Goal: Task Accomplishment & Management: Manage account settings

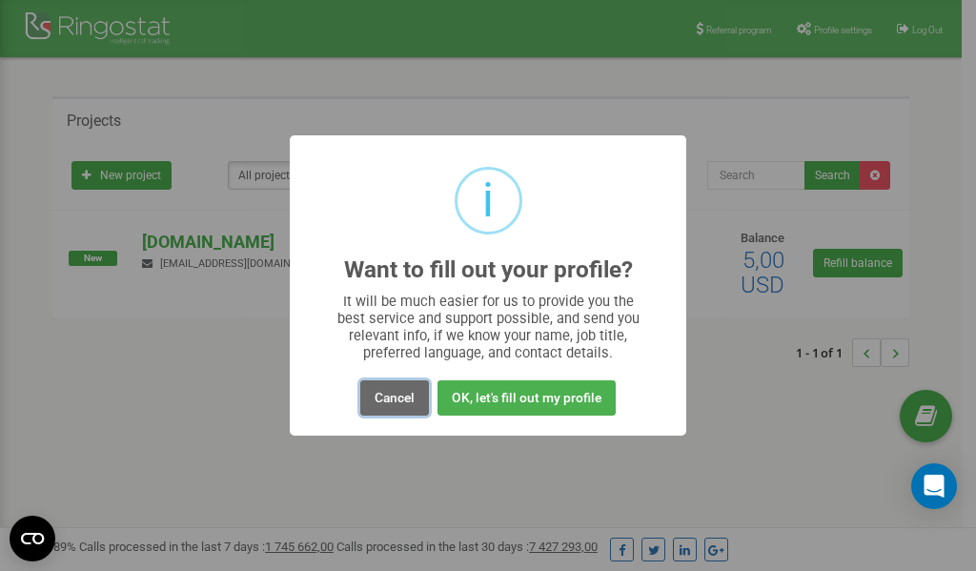
click at [400, 403] on button "Cancel" at bounding box center [394, 397] width 69 height 35
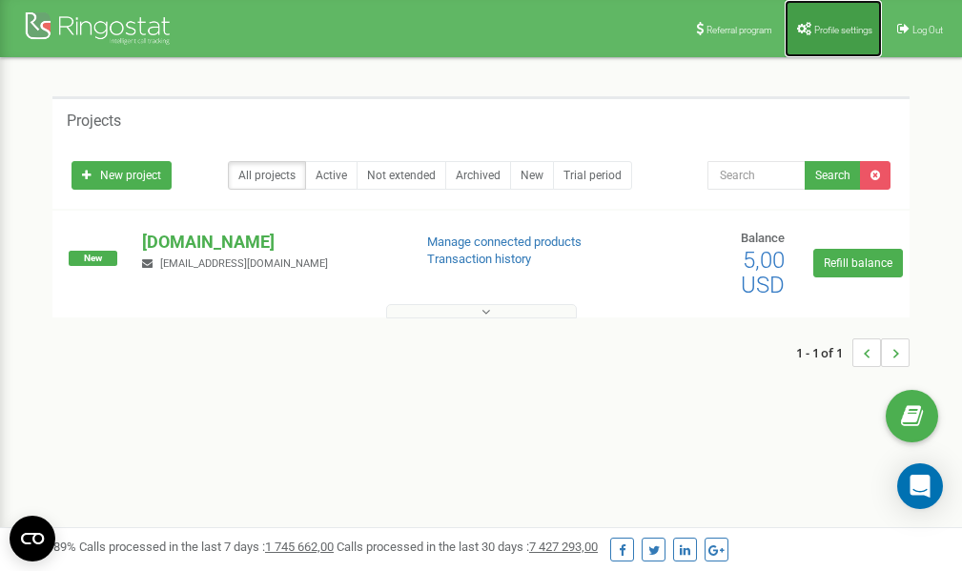
click at [823, 33] on span "Profile settings" at bounding box center [843, 30] width 58 height 10
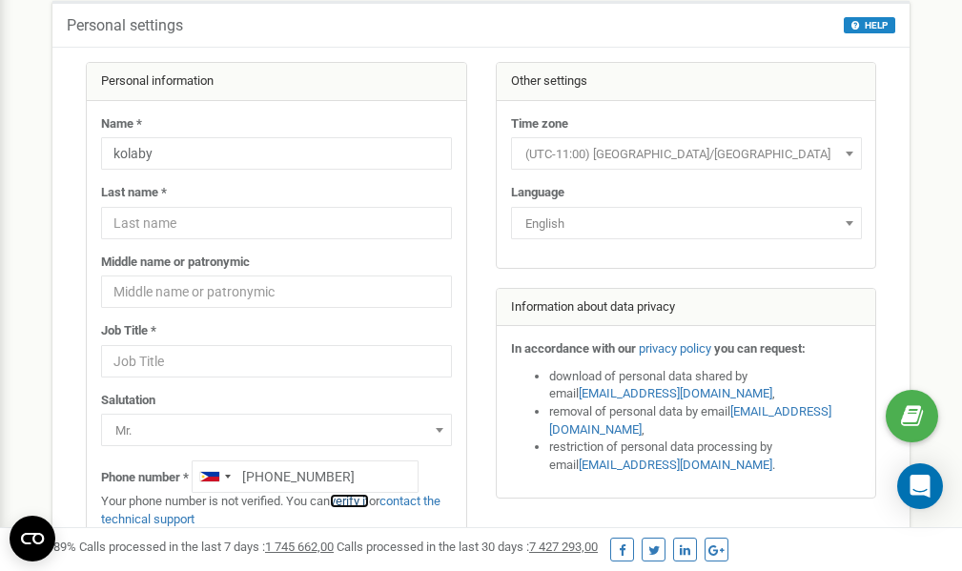
click at [361, 501] on link "verify it" at bounding box center [349, 501] width 39 height 14
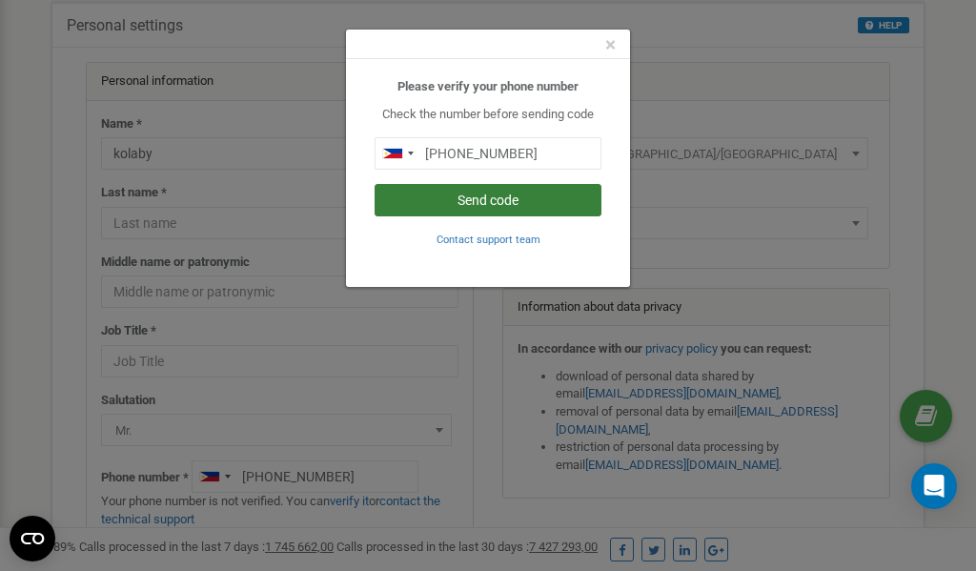
click at [502, 194] on button "Send code" at bounding box center [488, 200] width 227 height 32
